Goal: Communication & Community: Answer question/provide support

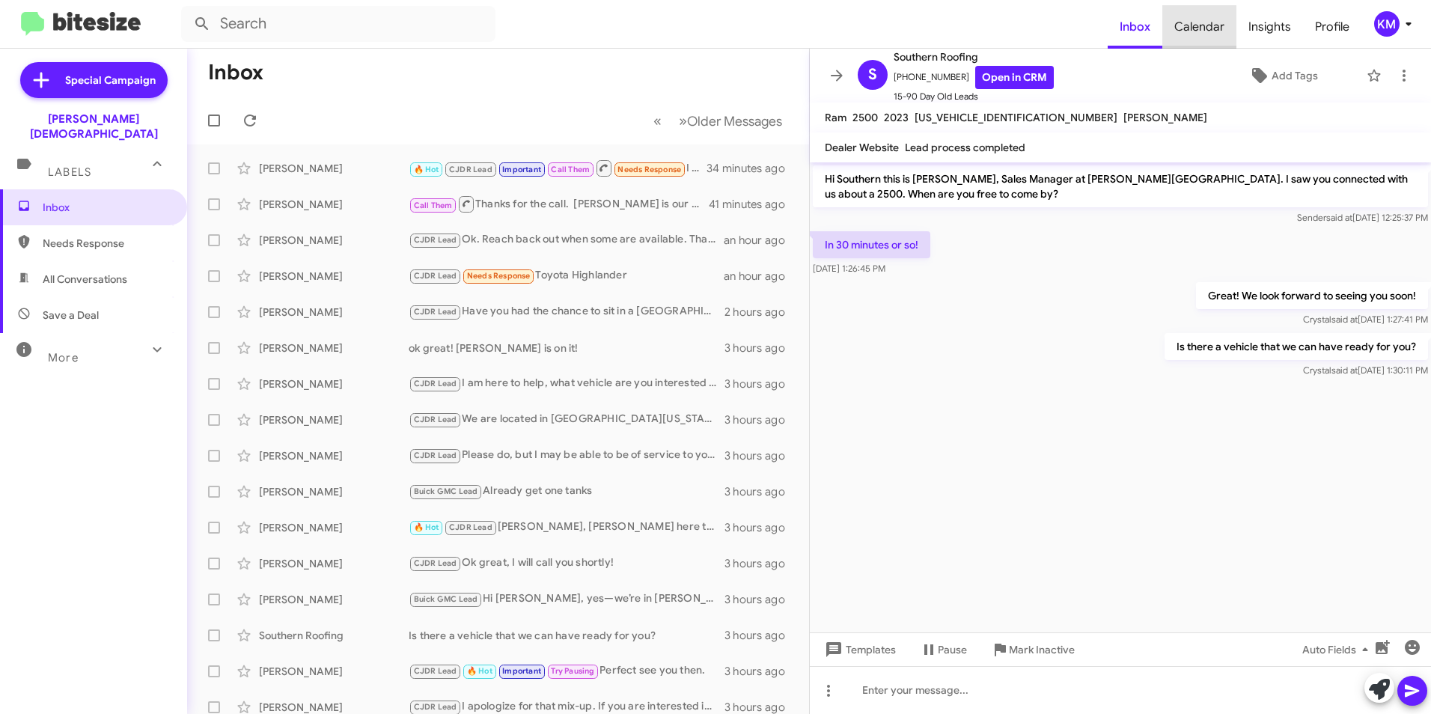
click at [1204, 30] on span "Calendar" at bounding box center [1200, 26] width 74 height 43
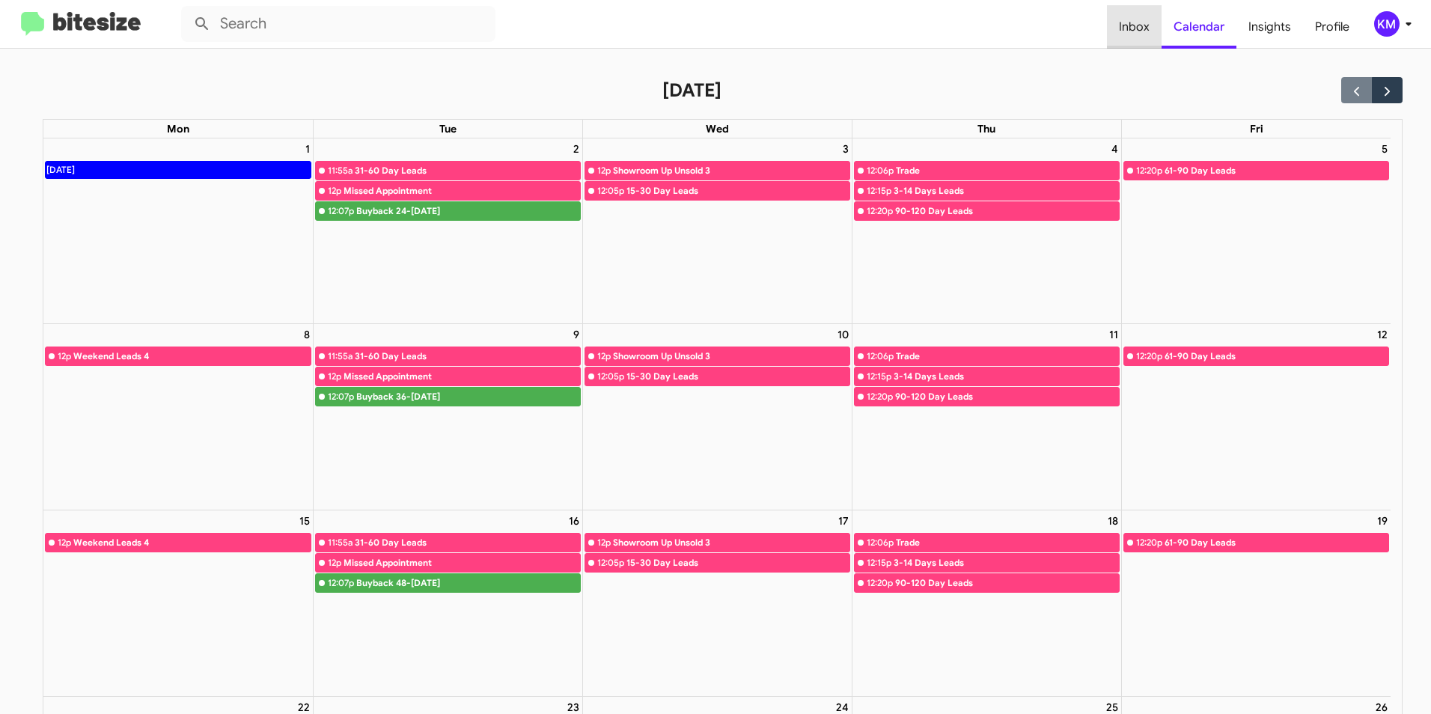
click at [1149, 25] on span "Inbox" at bounding box center [1134, 26] width 55 height 43
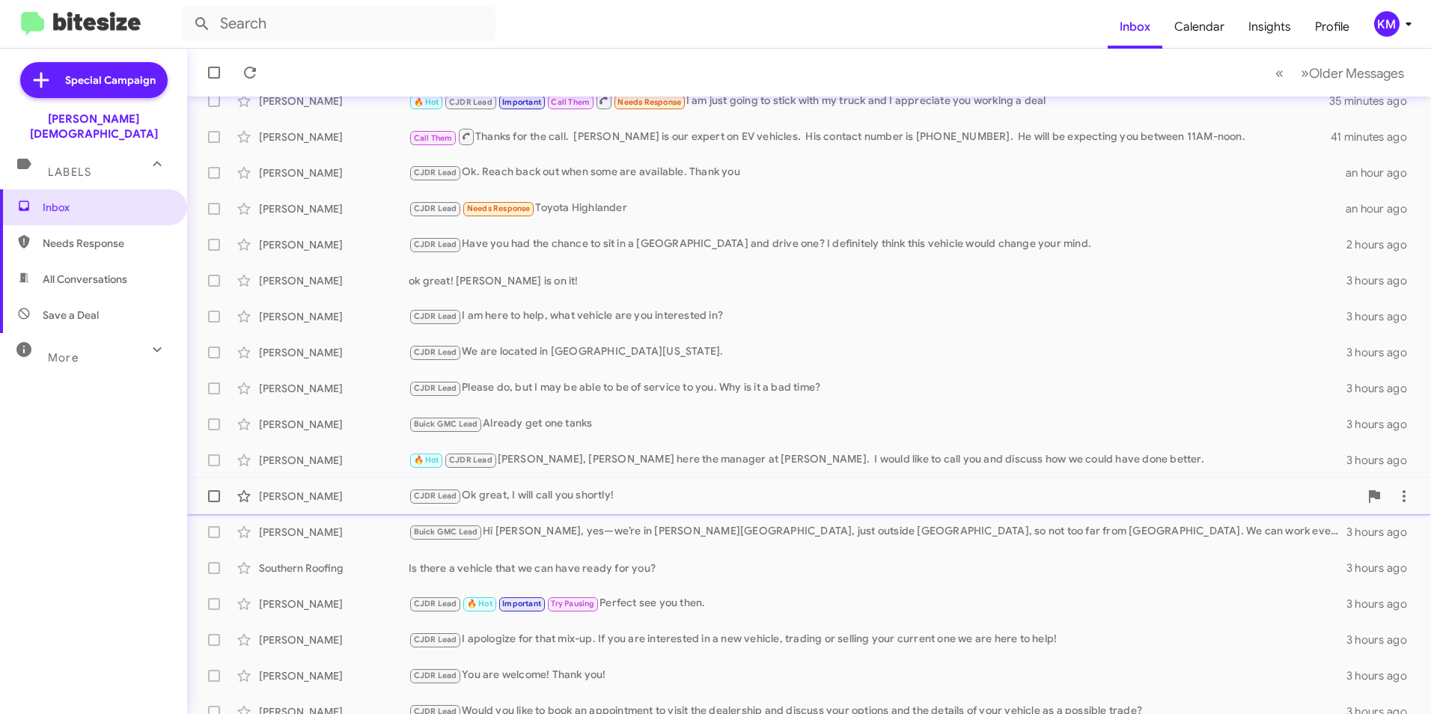
scroll to position [155, 0]
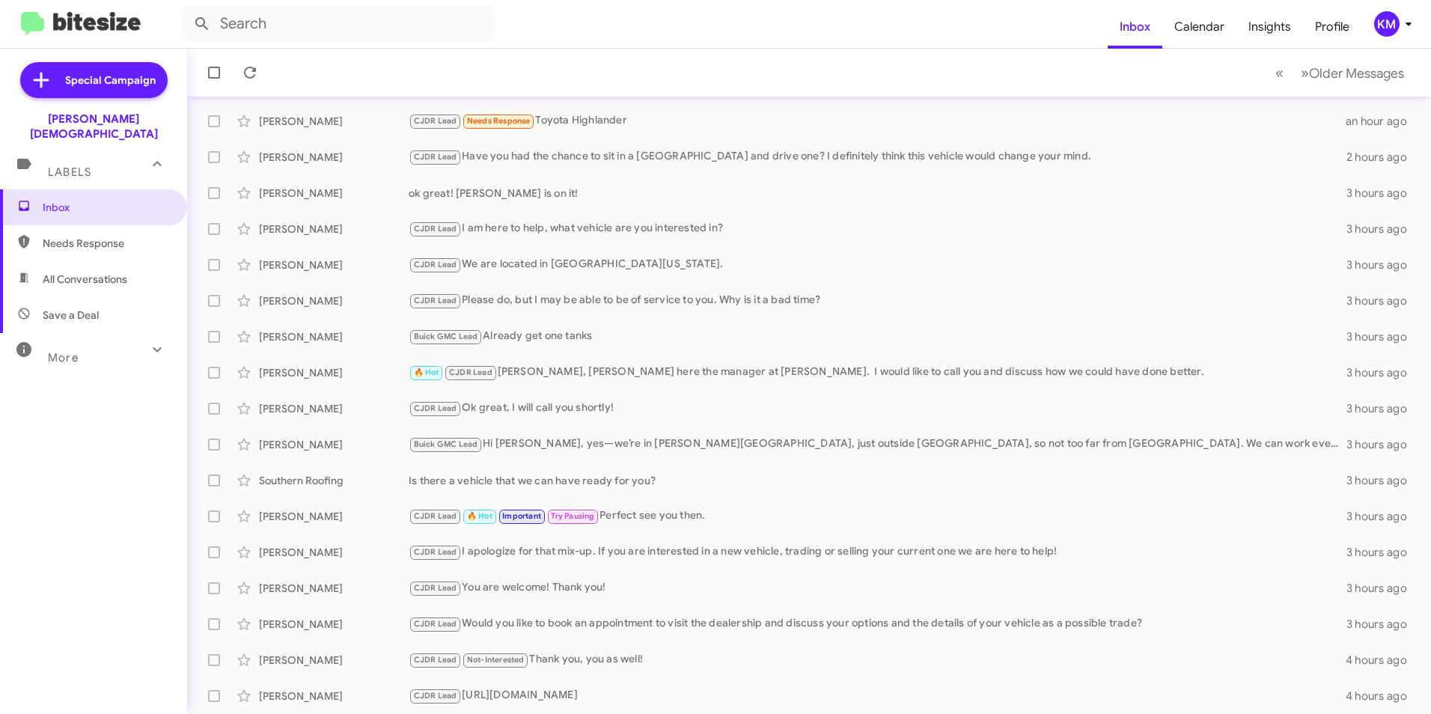
click at [99, 236] on span "Needs Response" at bounding box center [106, 243] width 127 height 15
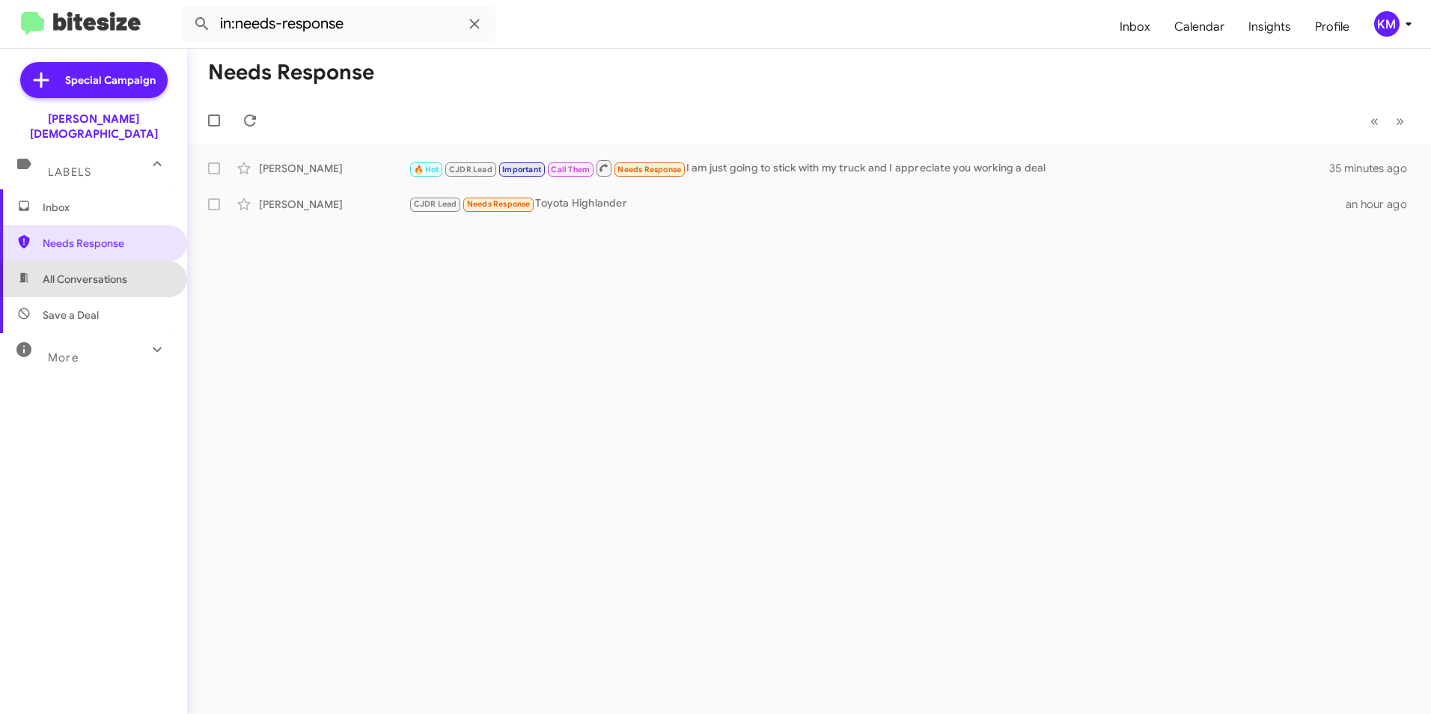
click at [115, 272] on span "All Conversations" at bounding box center [85, 279] width 85 height 15
type input "in:all-conversations"
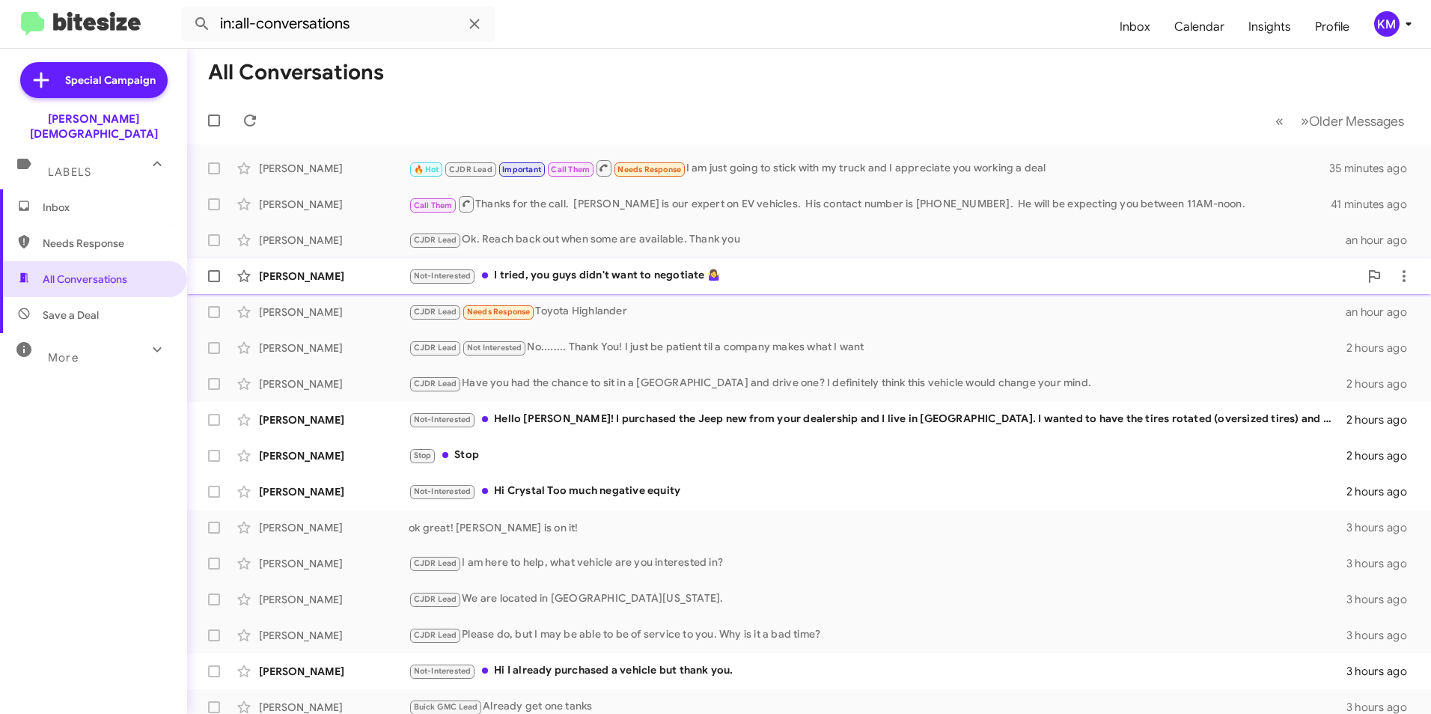
click at [579, 276] on div "Not-Interested I tried, you guys didn't want to negotiate 🤷‍♀️" at bounding box center [884, 275] width 951 height 17
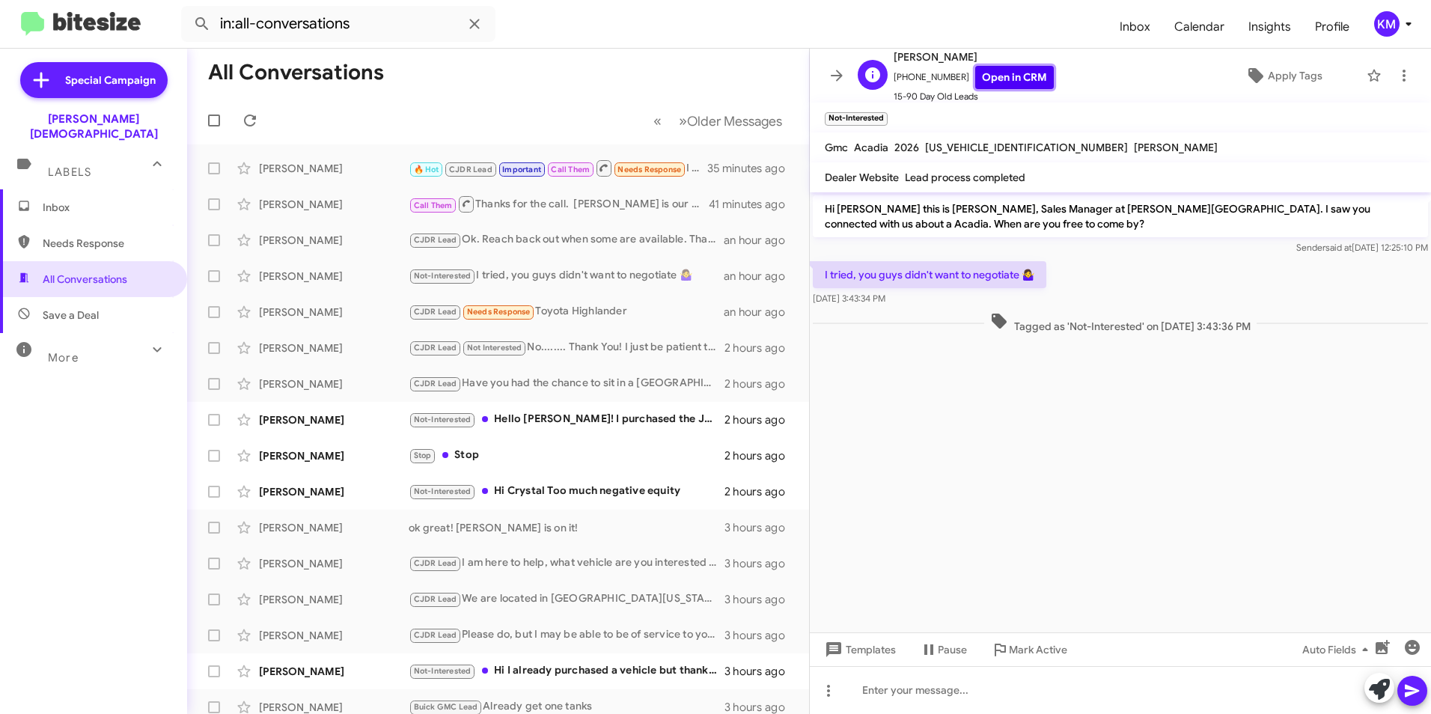
click at [984, 75] on link "Open in CRM" at bounding box center [1015, 77] width 79 height 23
click at [1253, 68] on icon at bounding box center [1256, 76] width 18 height 18
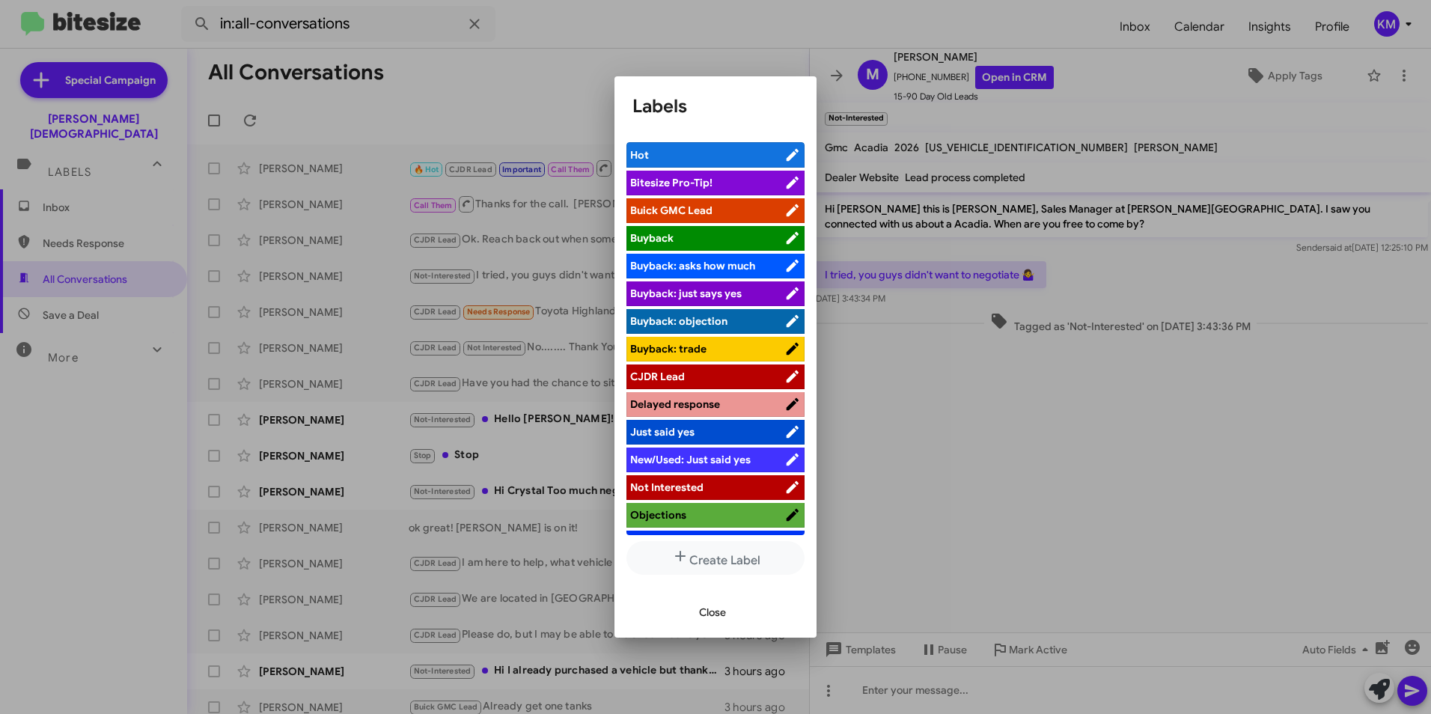
click at [672, 208] on span "Buick GMC Lead" at bounding box center [671, 210] width 82 height 13
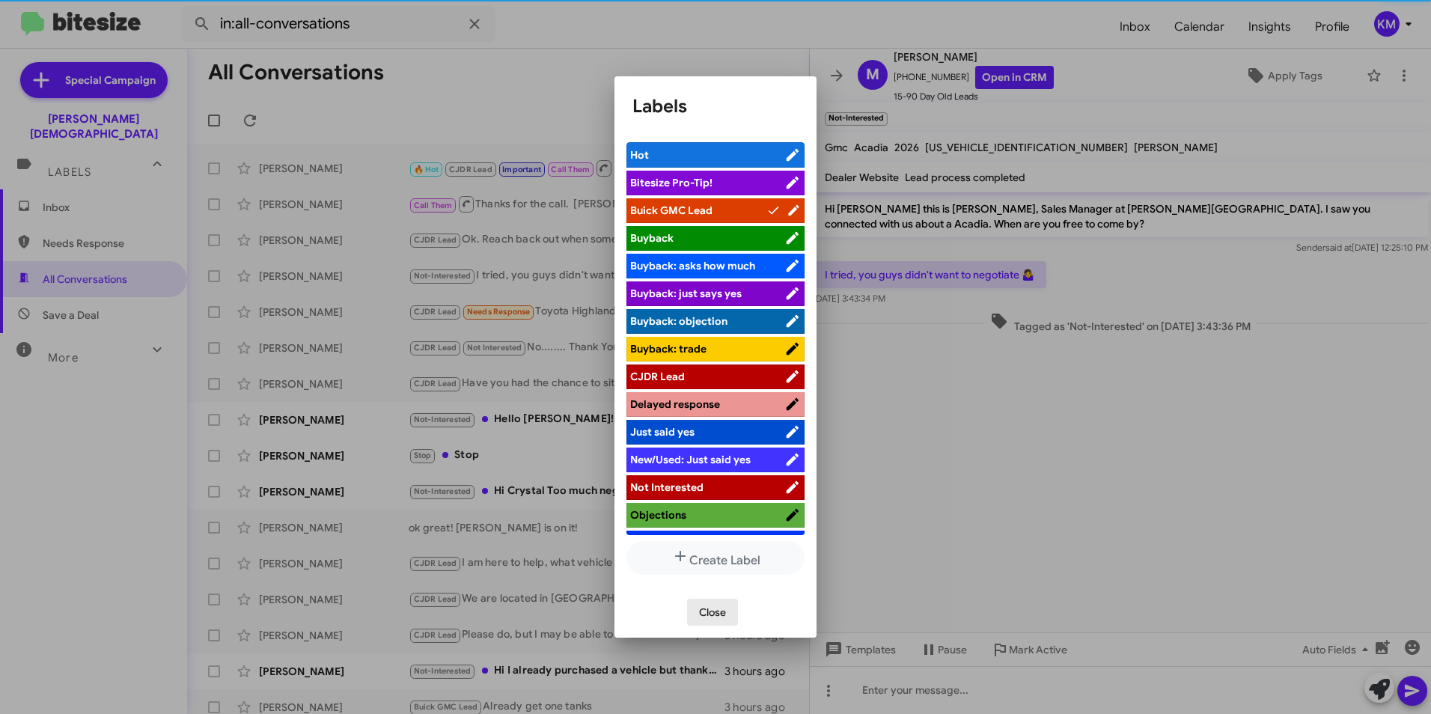
click at [725, 619] on span "Close" at bounding box center [712, 612] width 27 height 27
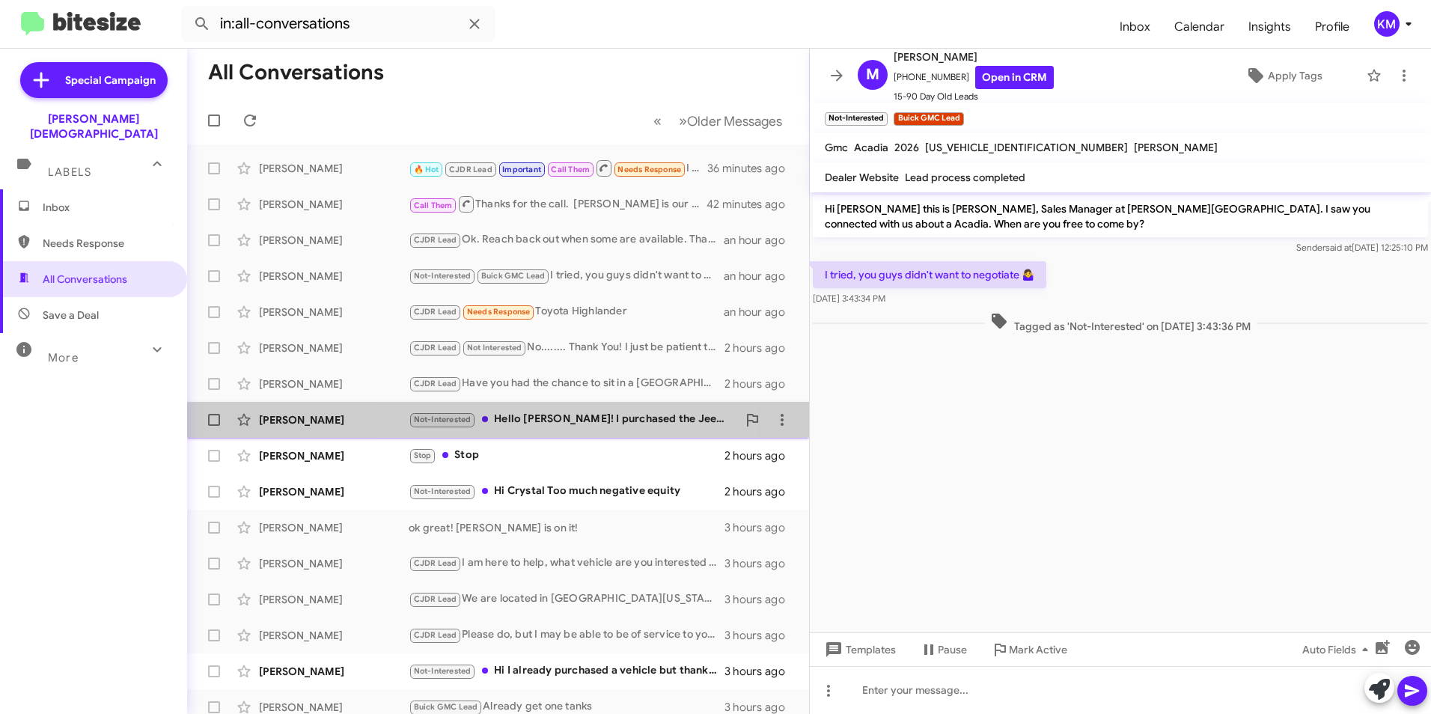
click at [529, 425] on div "Not-Interested Hello [PERSON_NAME]! I purchased the Jeep new from your dealersh…" at bounding box center [573, 419] width 329 height 17
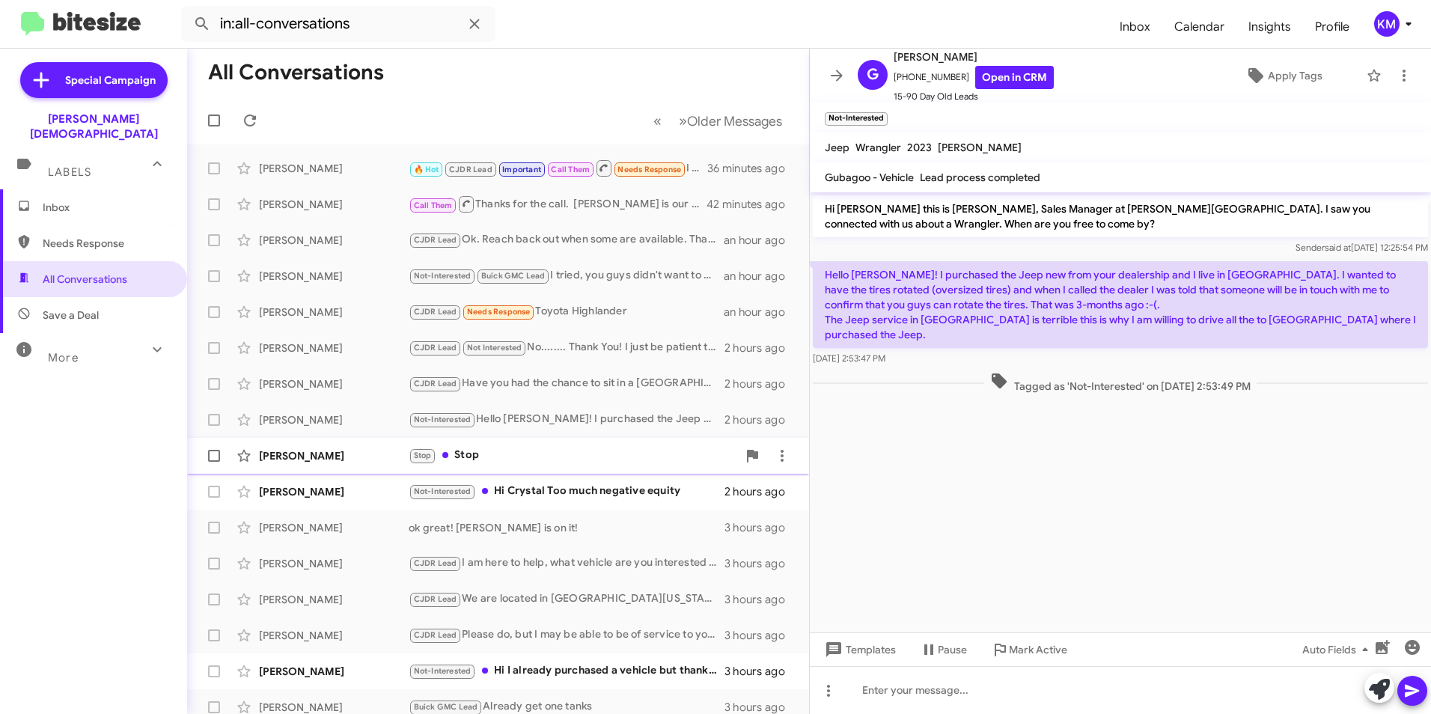
click at [541, 451] on div "Stop Stop" at bounding box center [573, 455] width 329 height 17
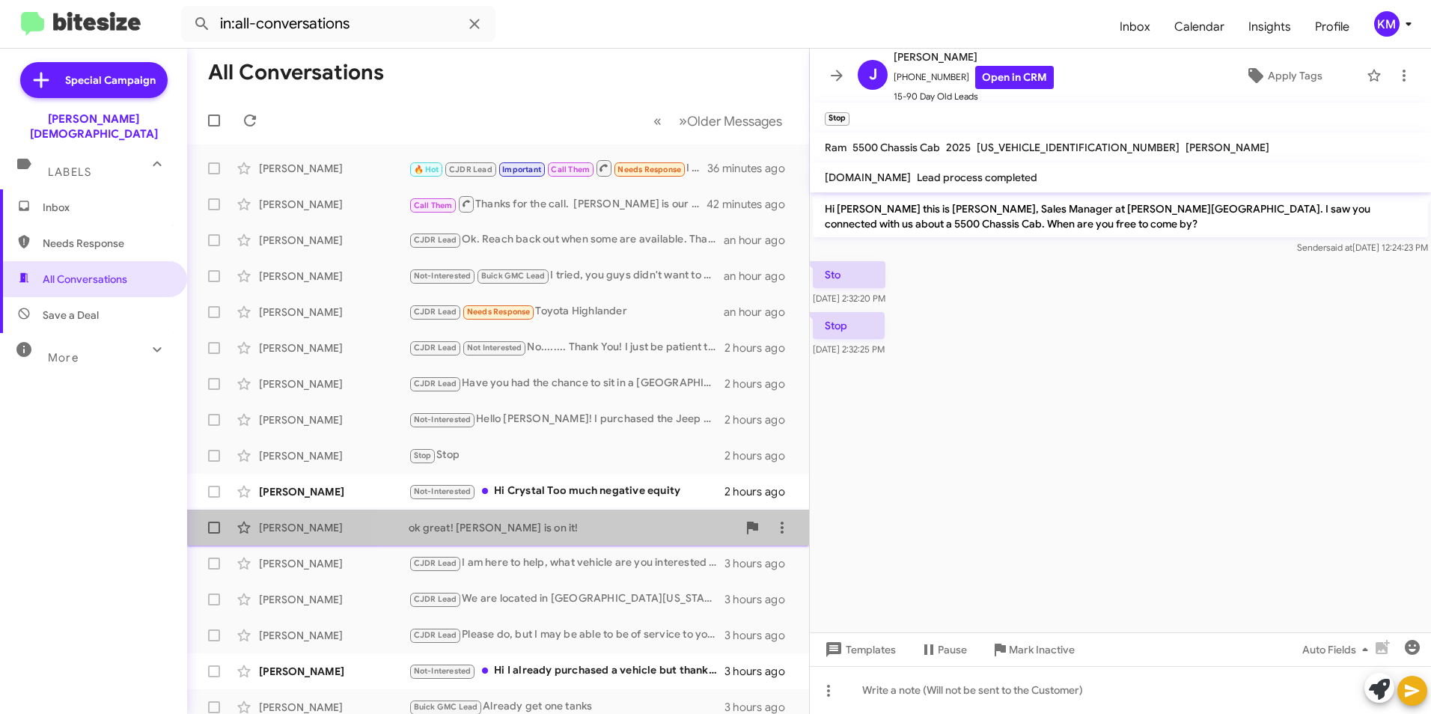
click at [641, 510] on span "[PERSON_NAME] ok great! [PERSON_NAME] is on it! 3 hours ago" at bounding box center [498, 528] width 622 height 36
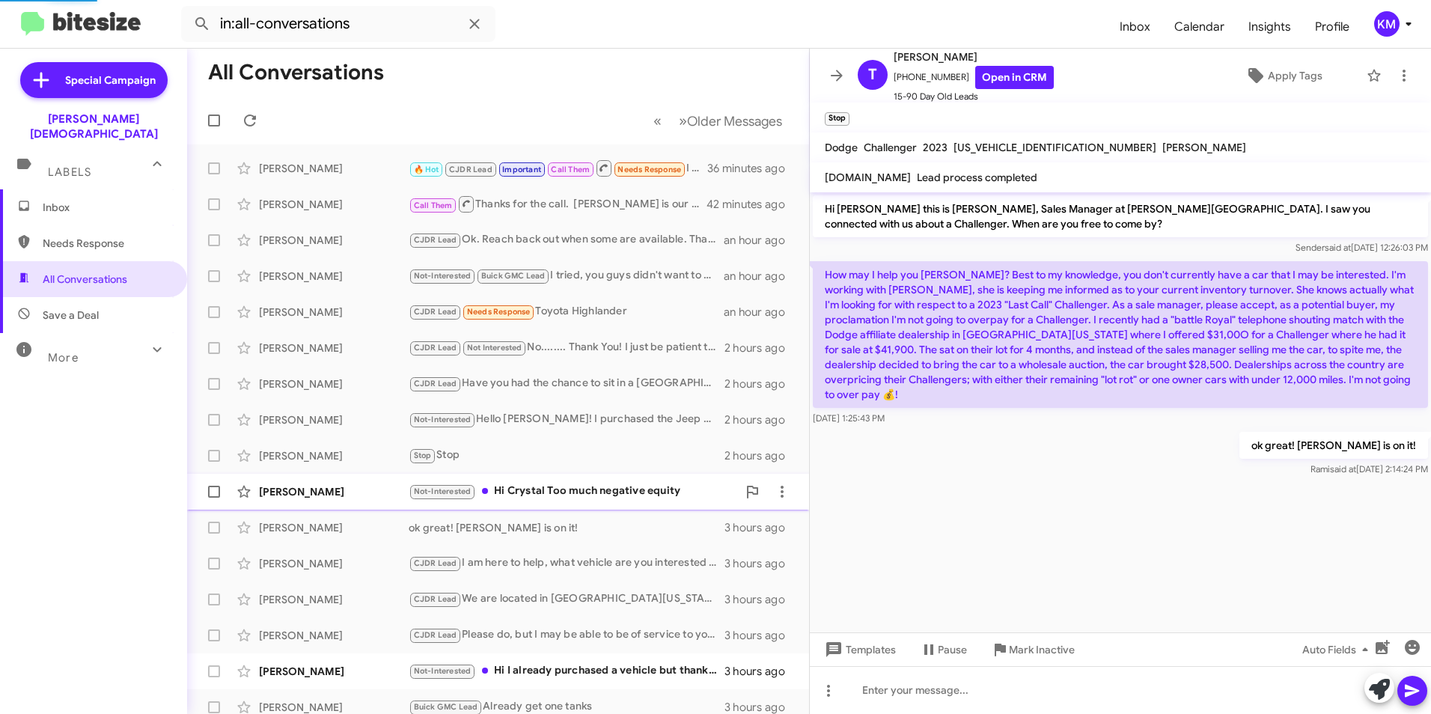
click at [643, 484] on div "Not-Interested Hi Crystal Too much negative equity" at bounding box center [573, 491] width 329 height 17
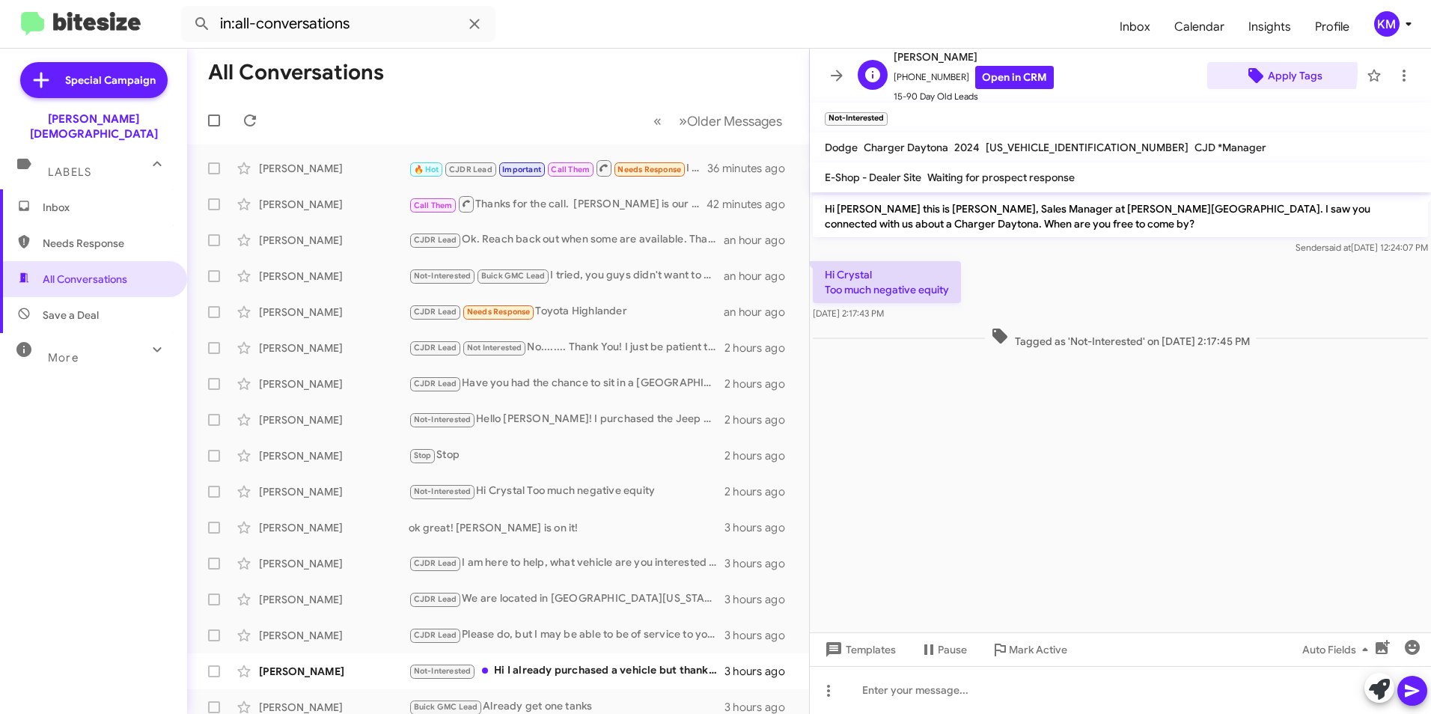
click at [1268, 72] on span "Apply Tags" at bounding box center [1295, 75] width 55 height 27
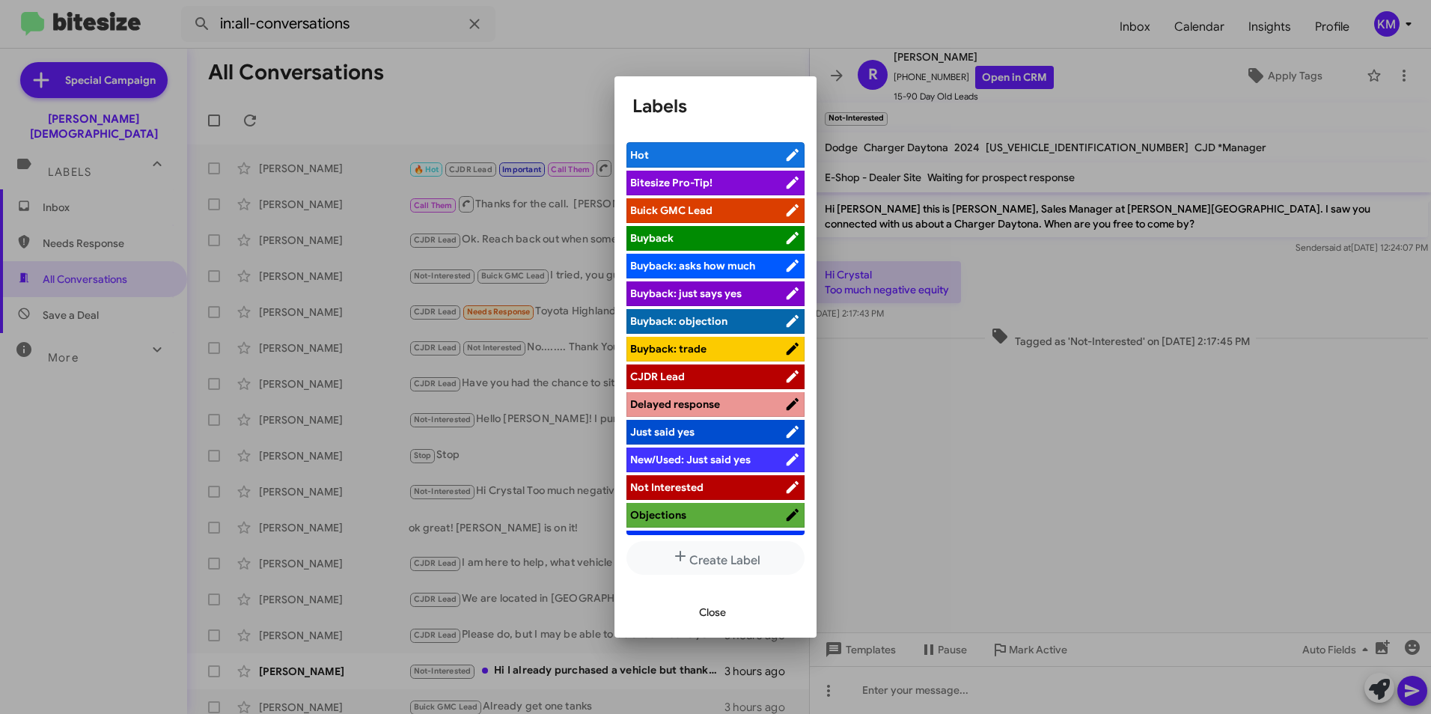
click at [723, 362] on li "Buyback: trade" at bounding box center [716, 349] width 178 height 25
click at [719, 370] on span "CJDR Lead" at bounding box center [707, 376] width 154 height 15
click at [705, 612] on span "Close" at bounding box center [712, 612] width 27 height 27
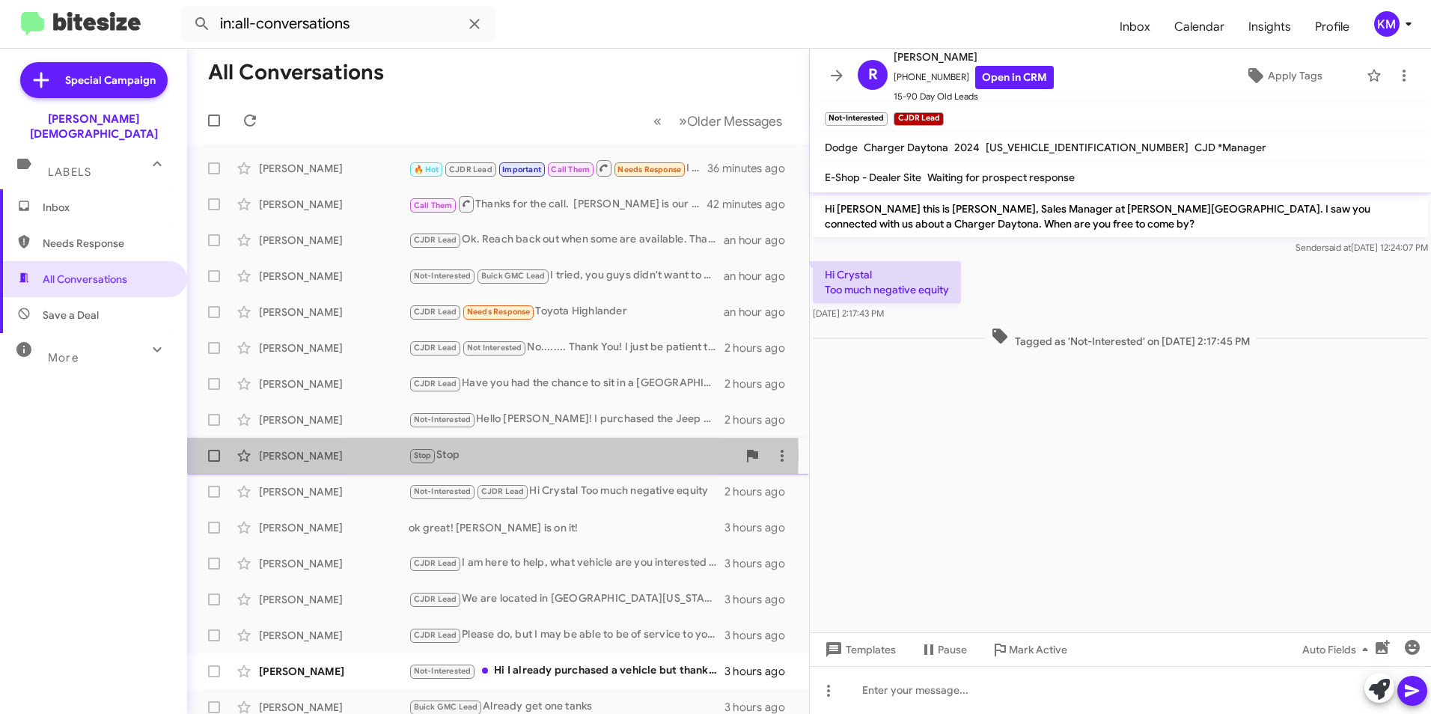
click at [475, 455] on div "Stop Stop" at bounding box center [573, 455] width 329 height 17
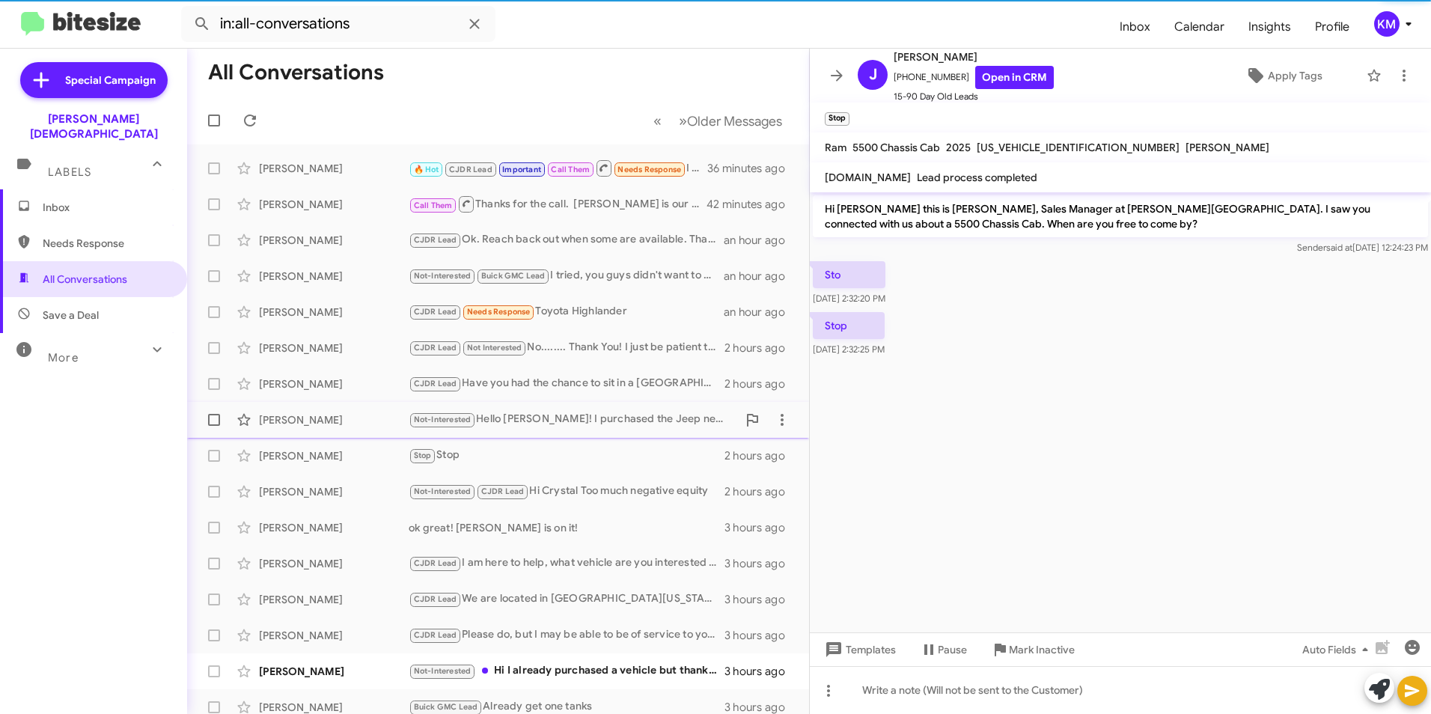
click at [511, 414] on div "Not-Interested Hello [PERSON_NAME]! I purchased the Jeep new from your dealersh…" at bounding box center [573, 419] width 329 height 17
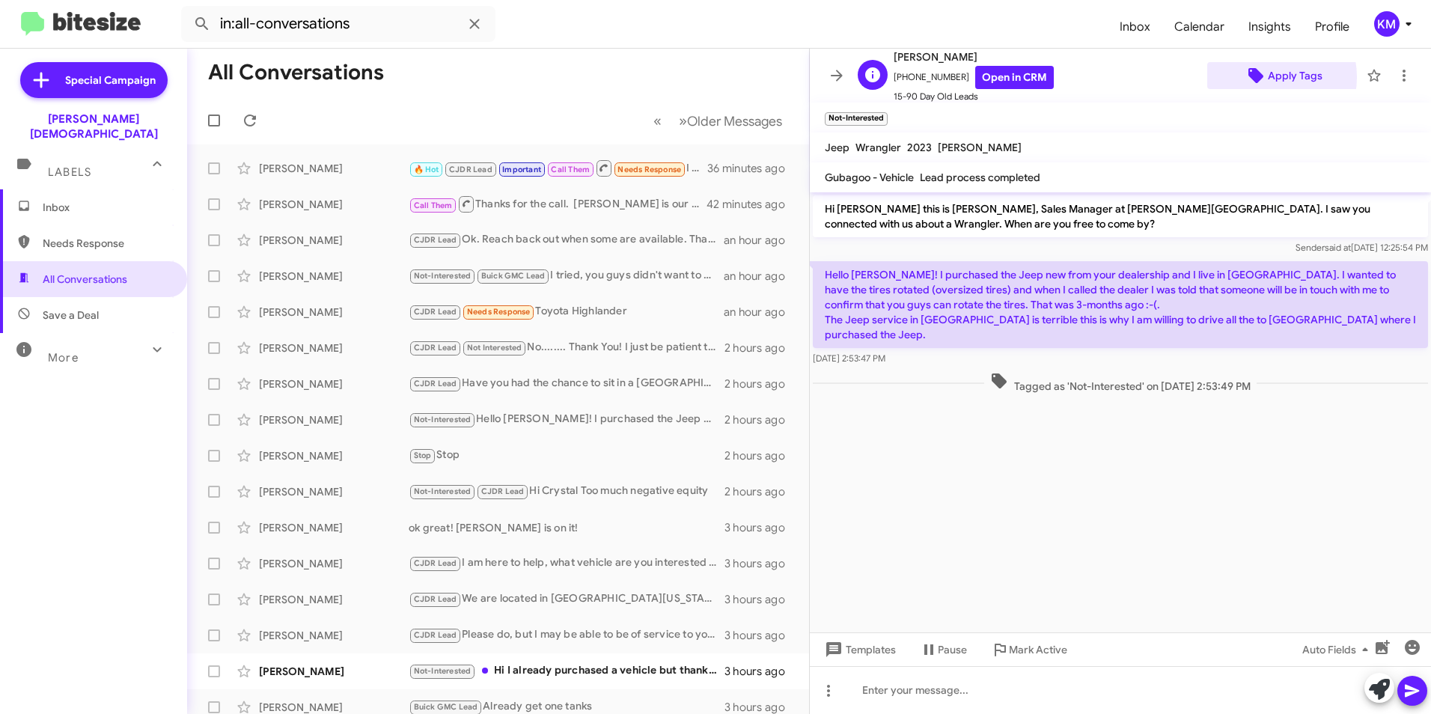
click at [1268, 77] on span "Apply Tags" at bounding box center [1295, 75] width 55 height 27
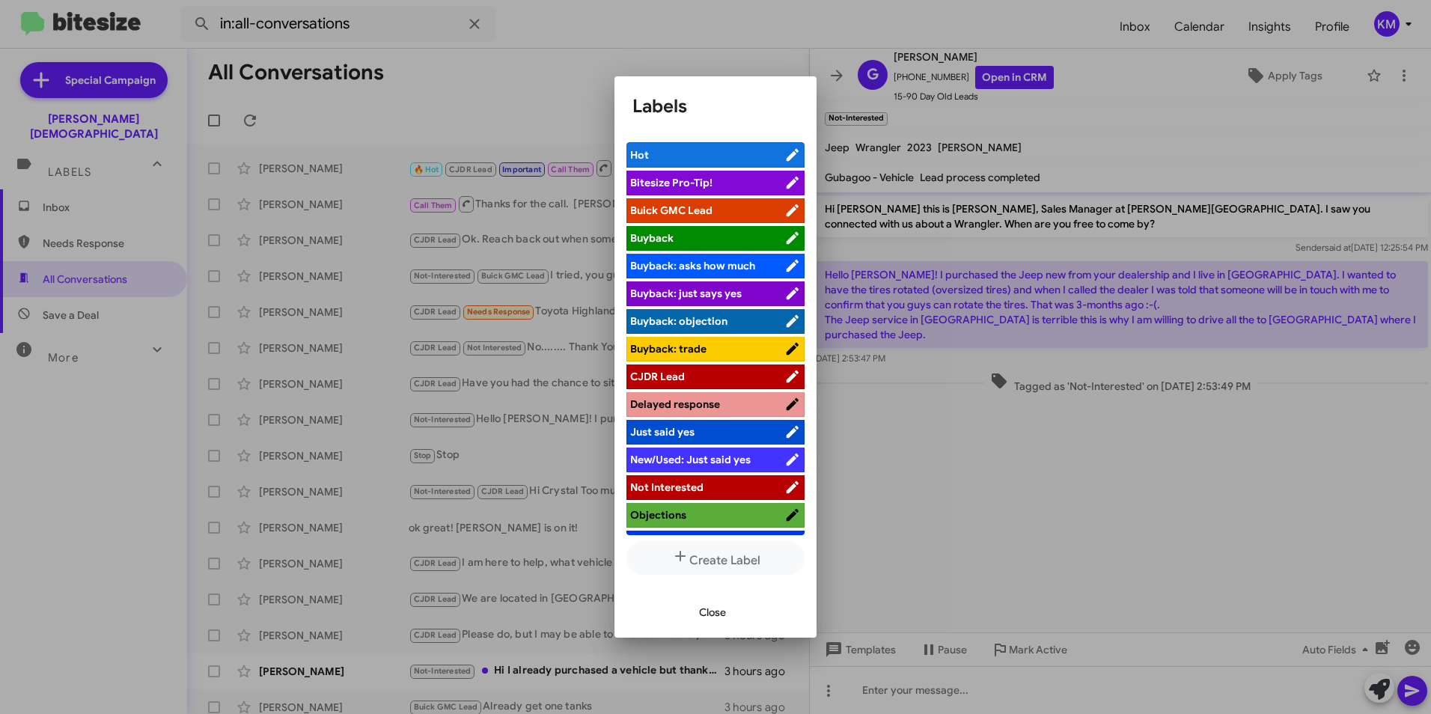
click at [667, 380] on span "CJDR Lead" at bounding box center [657, 376] width 55 height 13
click at [719, 615] on span "Close" at bounding box center [712, 612] width 27 height 27
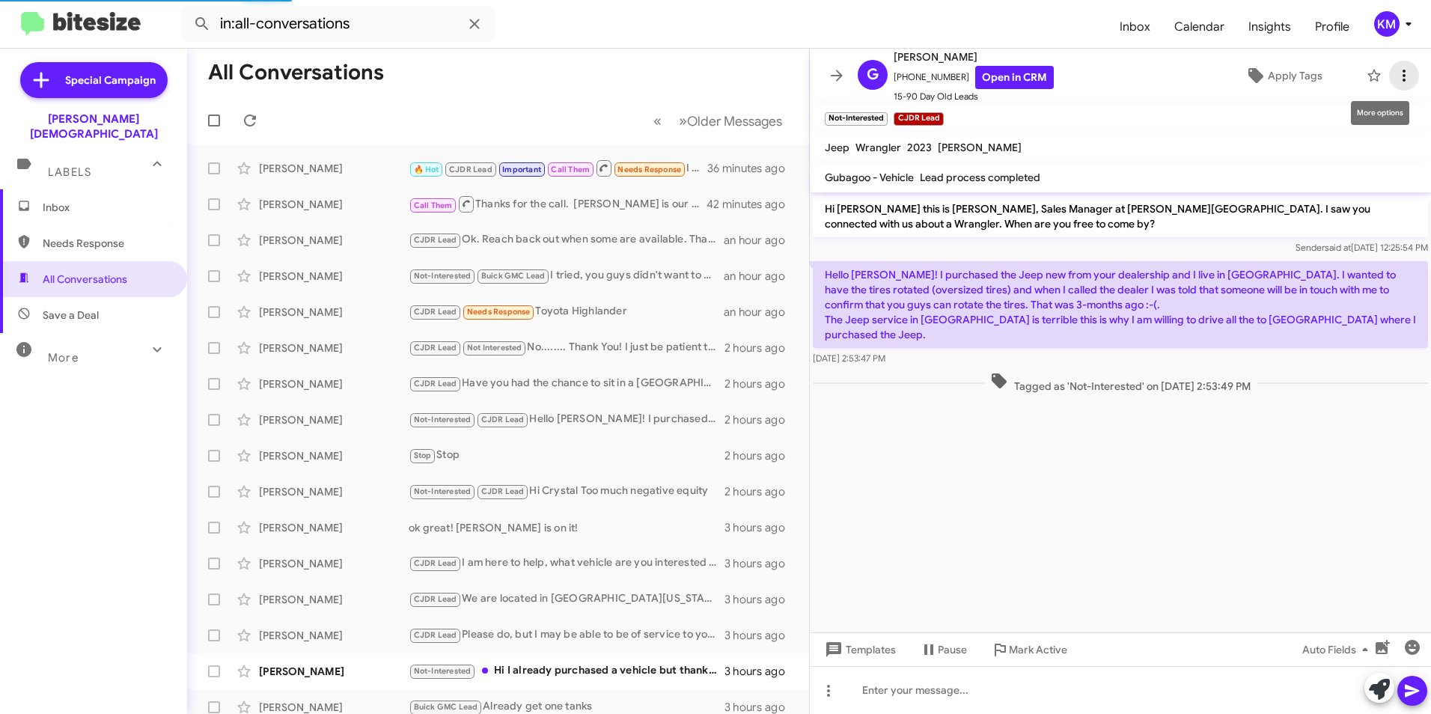
click at [1396, 74] on icon at bounding box center [1405, 76] width 18 height 18
